Goal: Task Accomplishment & Management: Use online tool/utility

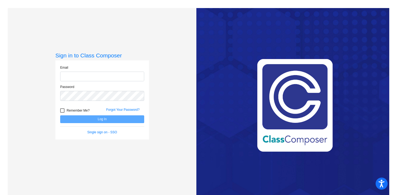
type input "[PERSON_NAME][EMAIL_ADDRESS][PERSON_NAME][DOMAIN_NAME]"
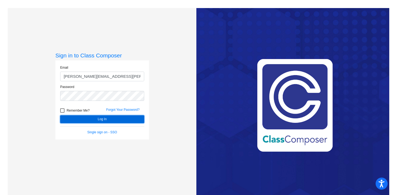
click at [117, 120] on button "Log In" at bounding box center [102, 119] width 84 height 8
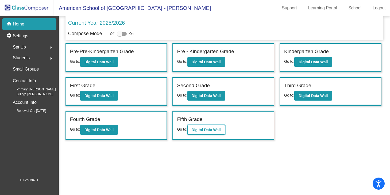
click at [204, 131] on b "Digital Data Wall" at bounding box center [206, 129] width 29 height 4
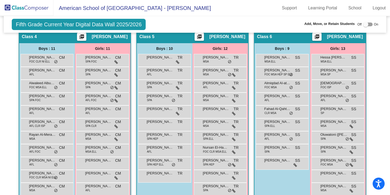
scroll to position [341, 0]
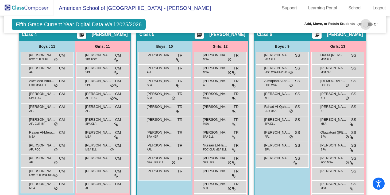
click at [365, 24] on div at bounding box center [365, 24] width 5 height 5
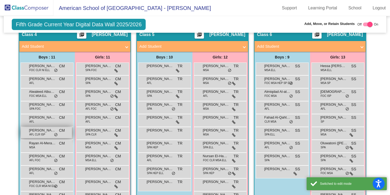
click at [42, 131] on span "[PERSON_NAME] [PERSON_NAME]" at bounding box center [42, 129] width 27 height 5
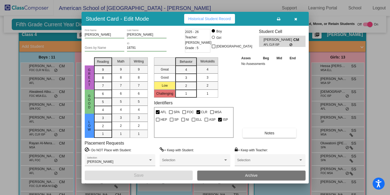
click at [296, 18] on icon "button" at bounding box center [296, 19] width 3 height 4
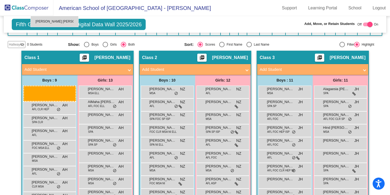
scroll to position [109, 0]
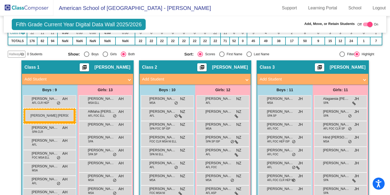
drag, startPoint x: 47, startPoint y: 134, endPoint x: 25, endPoint y: 110, distance: 33.0
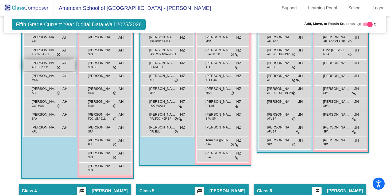
scroll to position [199, 0]
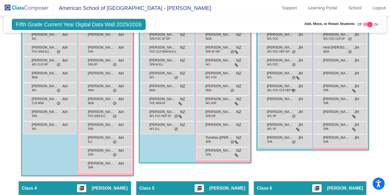
click at [0, 0] on div "Boys : 10 [PERSON_NAME] AFL CLR HEP AH lock do_not_disturb_alt [PERSON_NAME] SP…" at bounding box center [0, 0] width 0 height 0
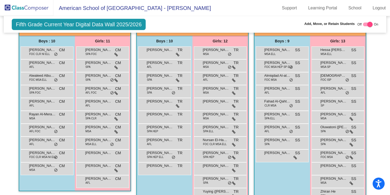
scroll to position [369, 0]
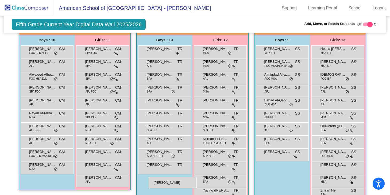
drag, startPoint x: 44, startPoint y: 59, endPoint x: 149, endPoint y: 177, distance: 158.0
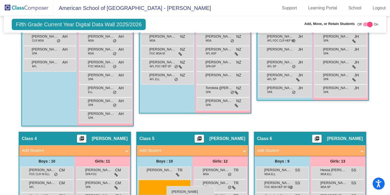
scroll to position [249, 0]
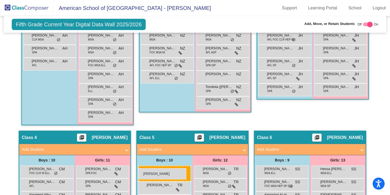
drag, startPoint x: 43, startPoint y: 80, endPoint x: 138, endPoint y: 167, distance: 128.8
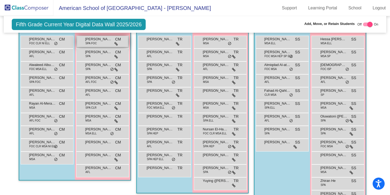
scroll to position [379, 0]
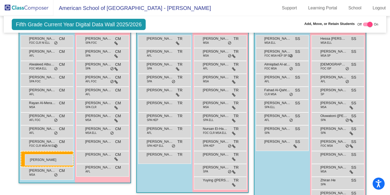
drag, startPoint x: 157, startPoint y: 104, endPoint x: 25, endPoint y: 154, distance: 141.1
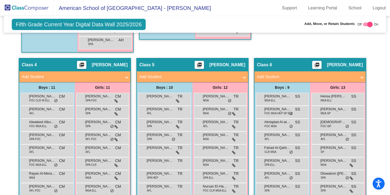
scroll to position [326, 0]
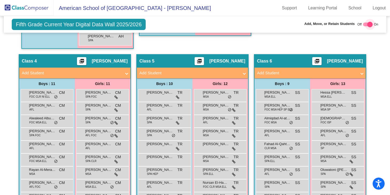
click at [368, 24] on div at bounding box center [370, 24] width 5 height 5
checkbox input "false"
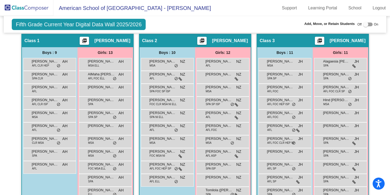
scroll to position [136, 0]
click at [386, 6] on link "Logout" at bounding box center [380, 8] width 22 height 9
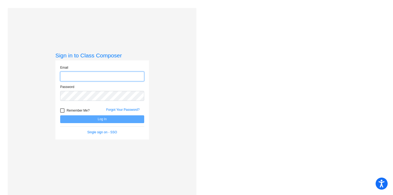
type input "[PERSON_NAME][EMAIL_ADDRESS][PERSON_NAME][DOMAIN_NAME]"
